Goal: Transaction & Acquisition: Purchase product/service

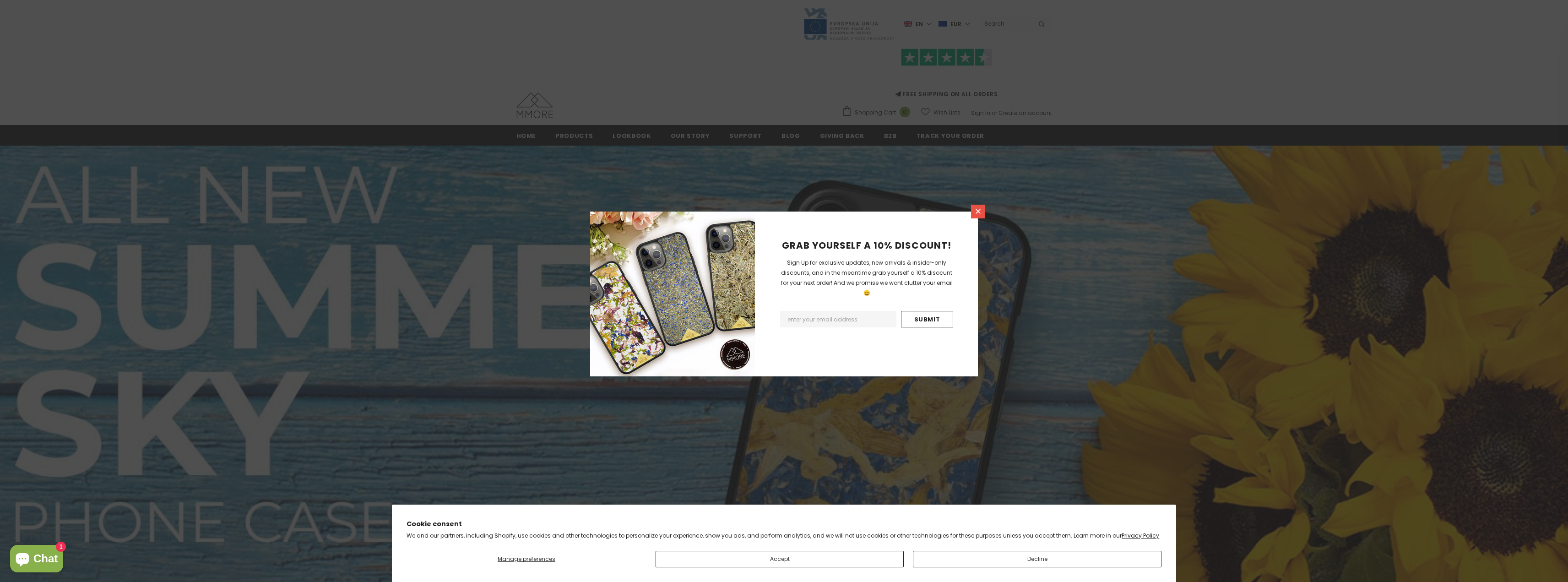
click at [978, 211] on icon at bounding box center [978, 211] width 5 height 5
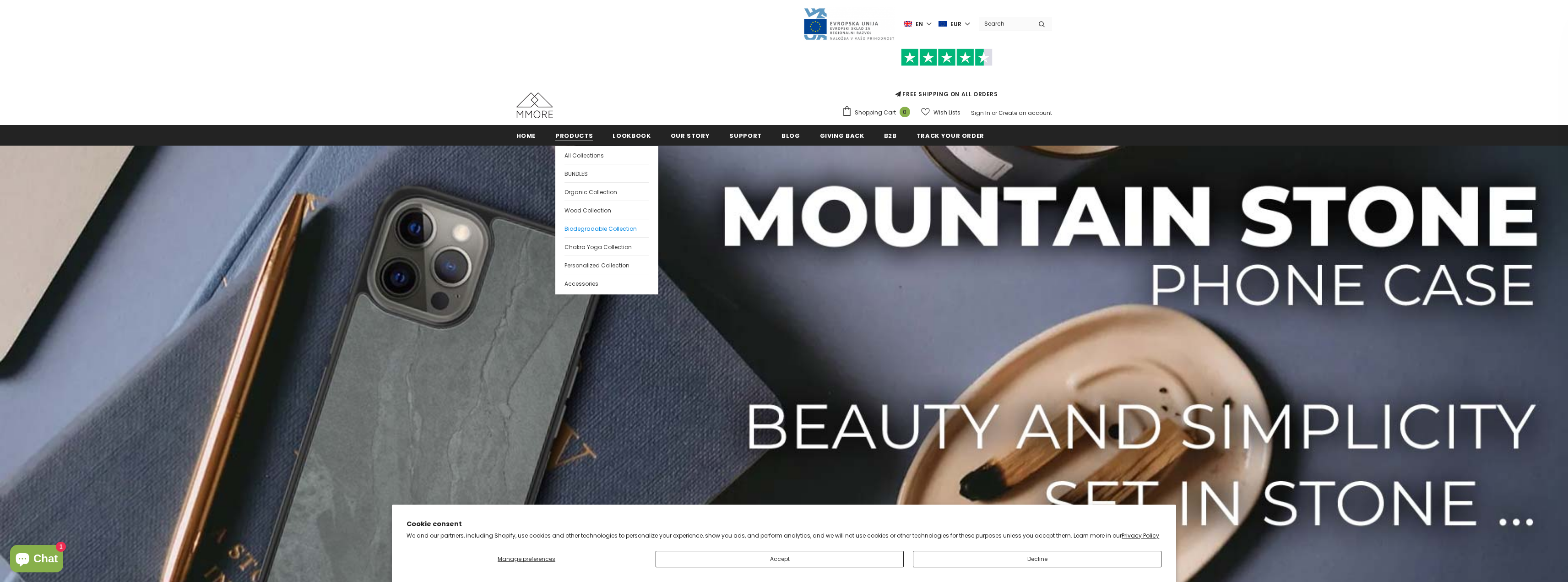
click at [595, 226] on span "Biodegradable Collection" at bounding box center [600, 228] width 72 height 8
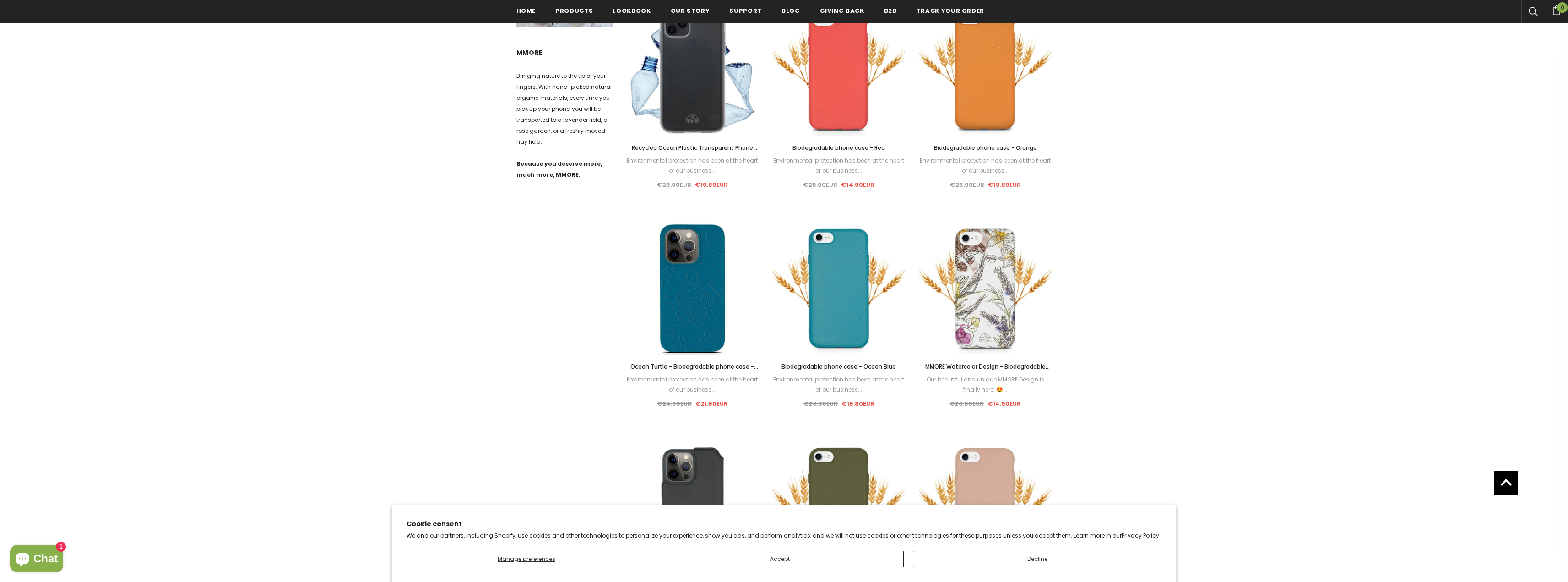
scroll to position [503, 0]
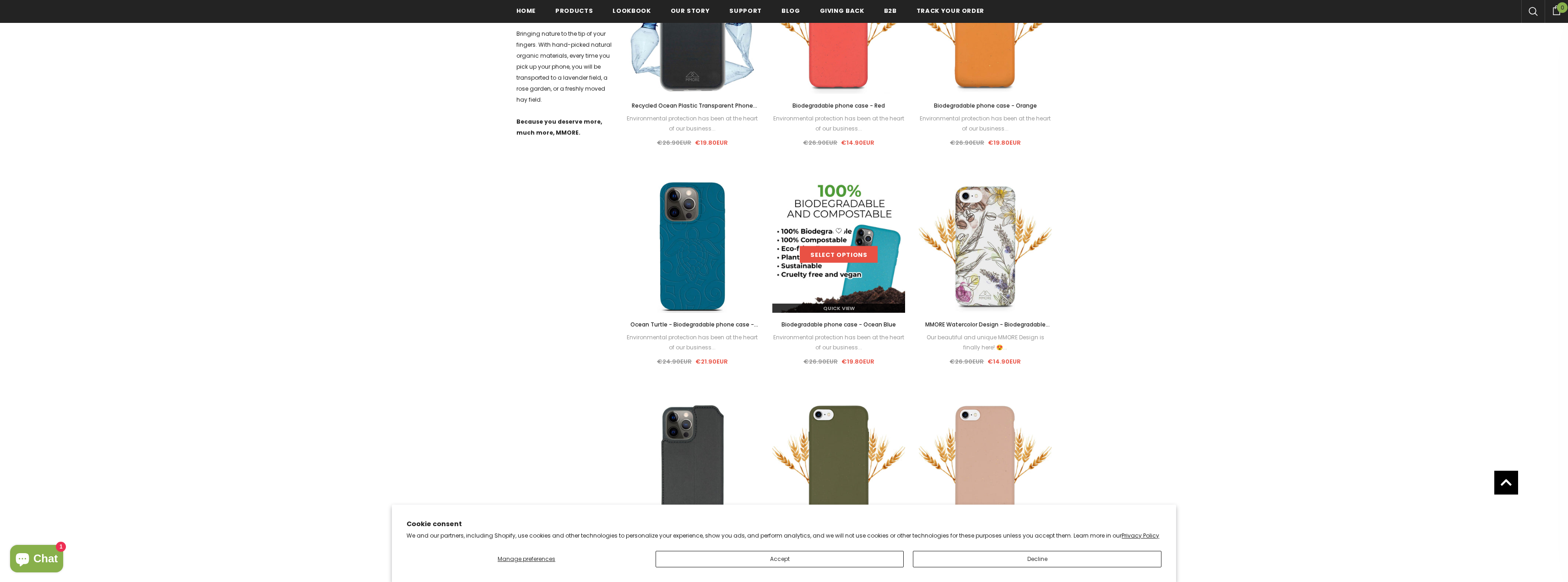
click at [854, 254] on link "Select options" at bounding box center [839, 254] width 78 height 16
